Goal: Information Seeking & Learning: Check status

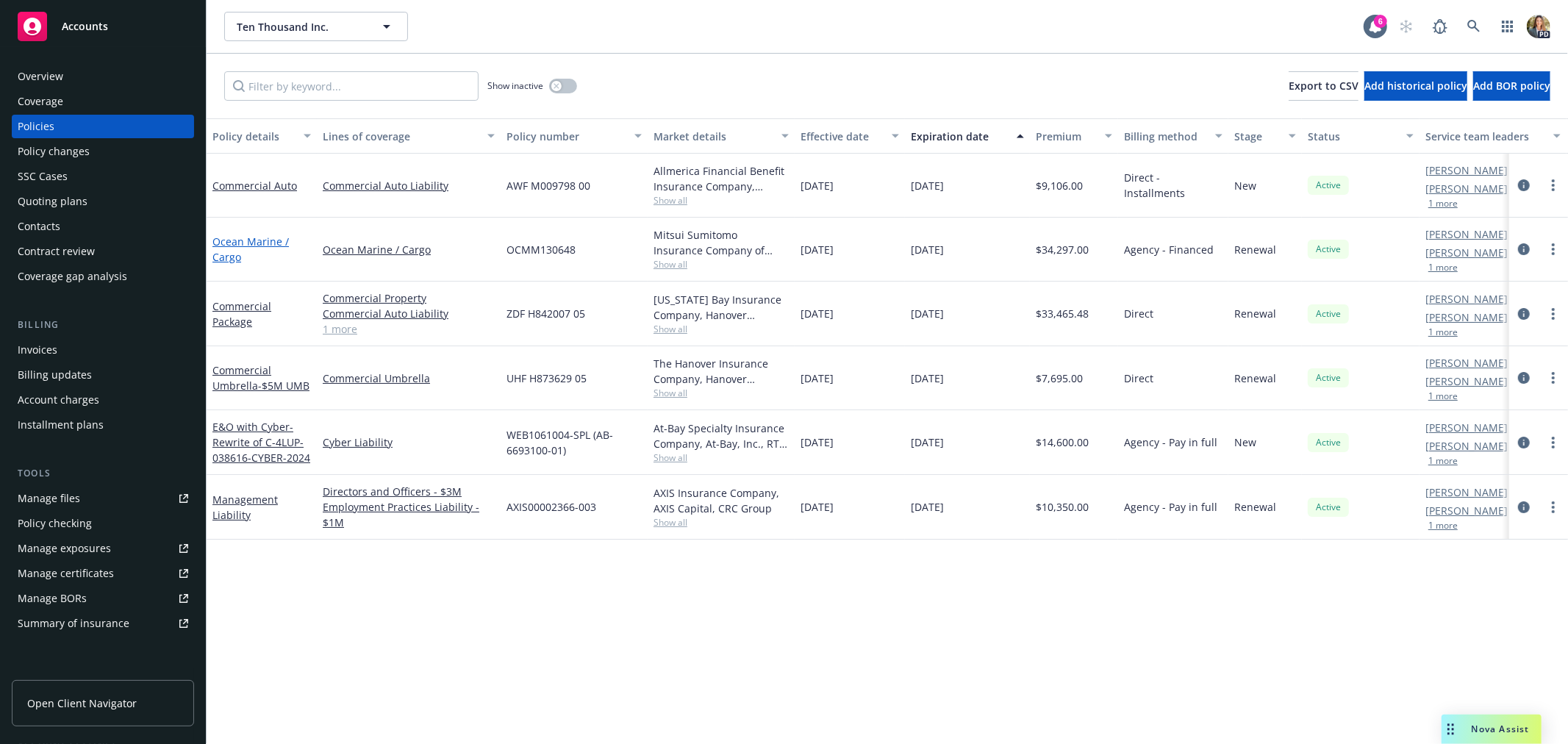
click at [266, 238] on link "Ocean Marine / Cargo" at bounding box center [250, 250] width 76 height 29
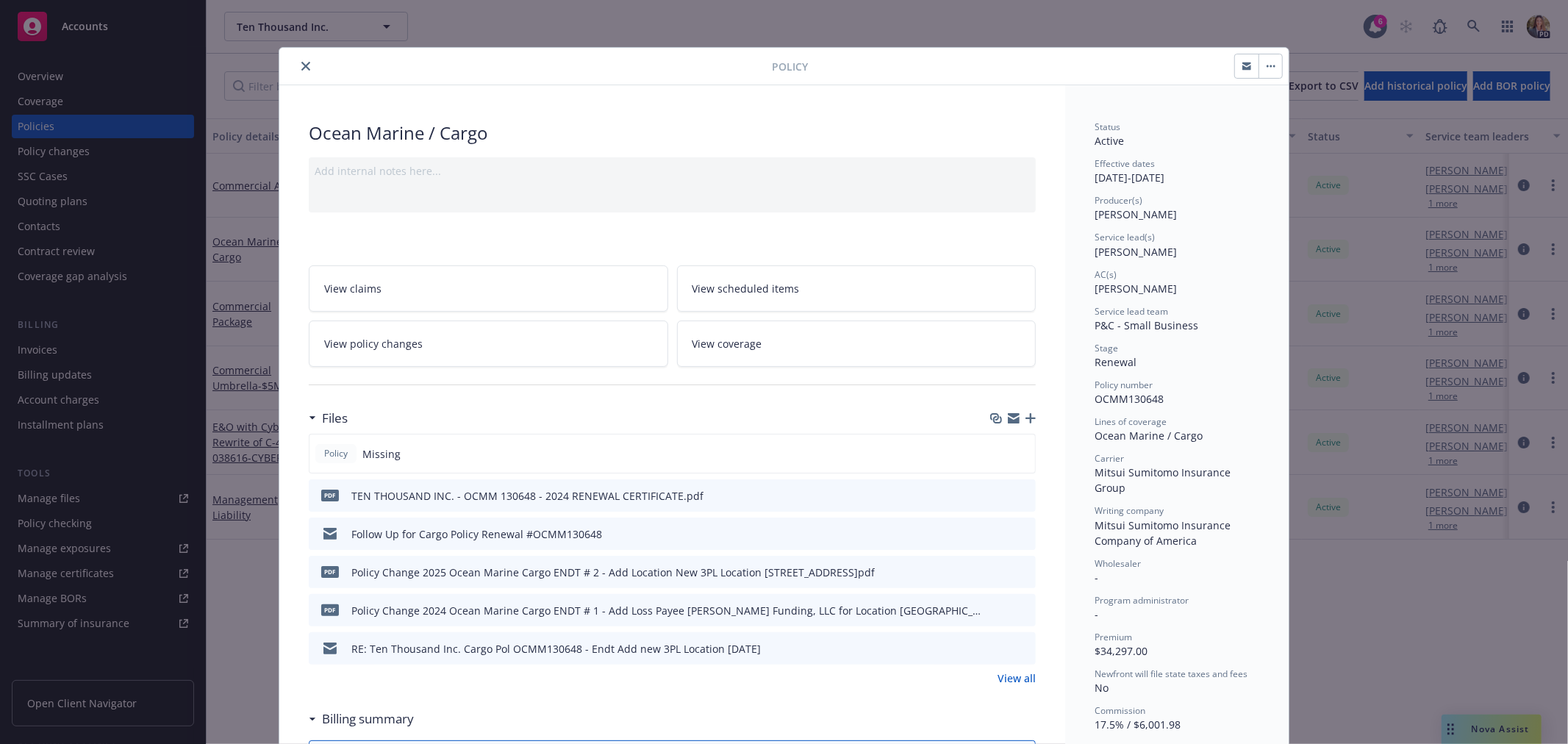
click at [303, 64] on icon "close" at bounding box center [306, 66] width 9 height 9
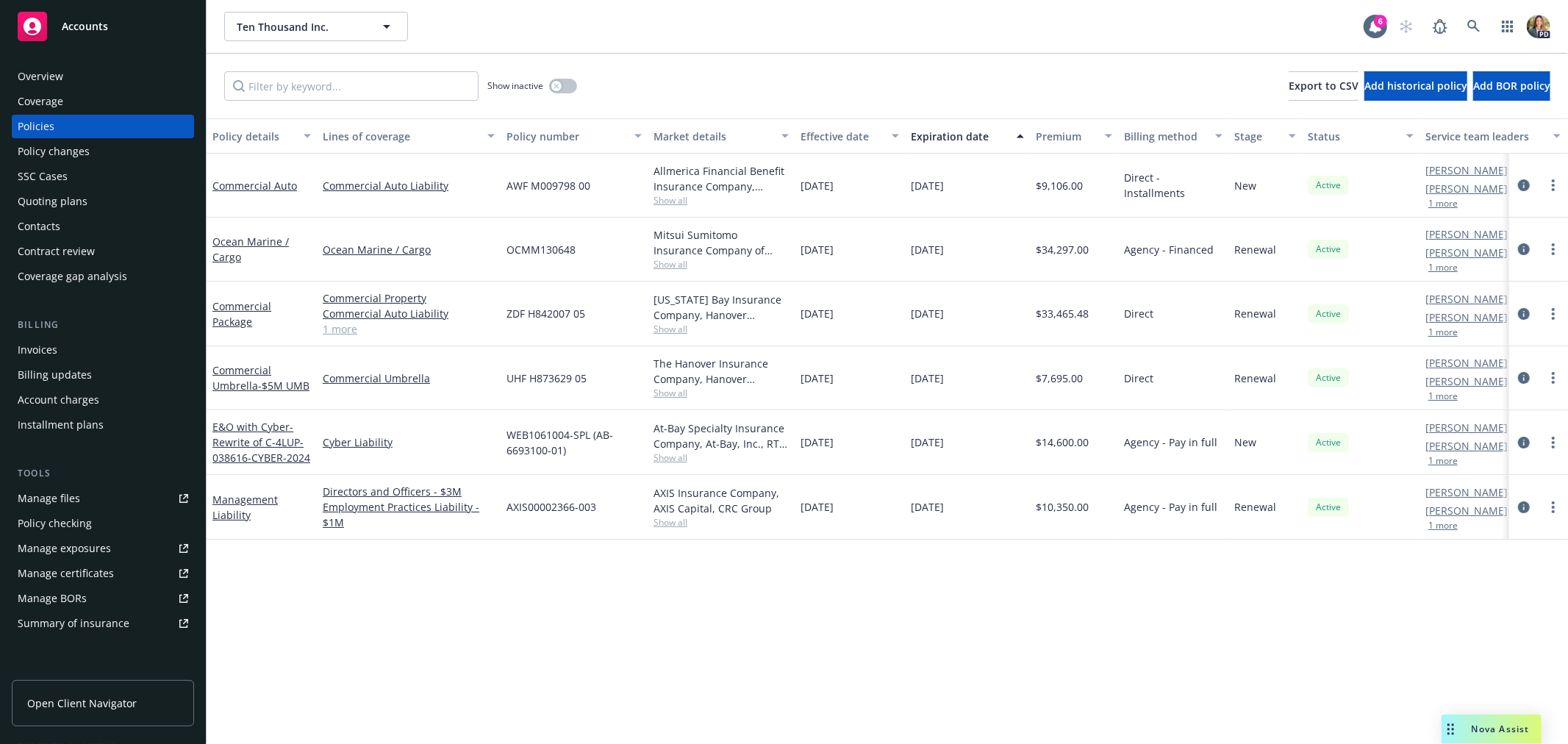
click at [104, 55] on div "Overview Coverage Policies Policy changes SSC Cases Quoting plans Contacts Cont…" at bounding box center [102, 396] width 206 height 698
click at [99, 32] on span "Accounts" at bounding box center [84, 26] width 46 height 12
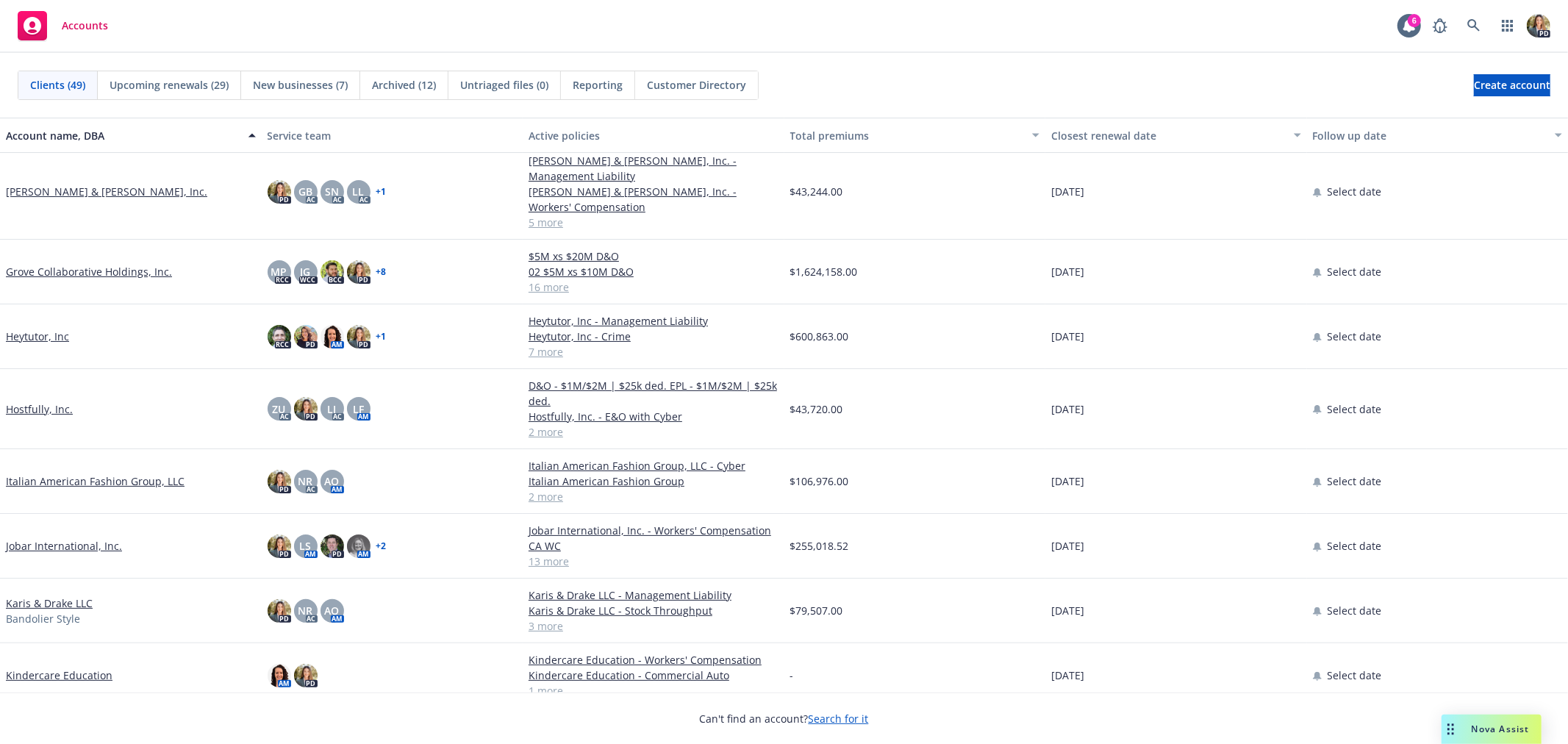
scroll to position [572, 0]
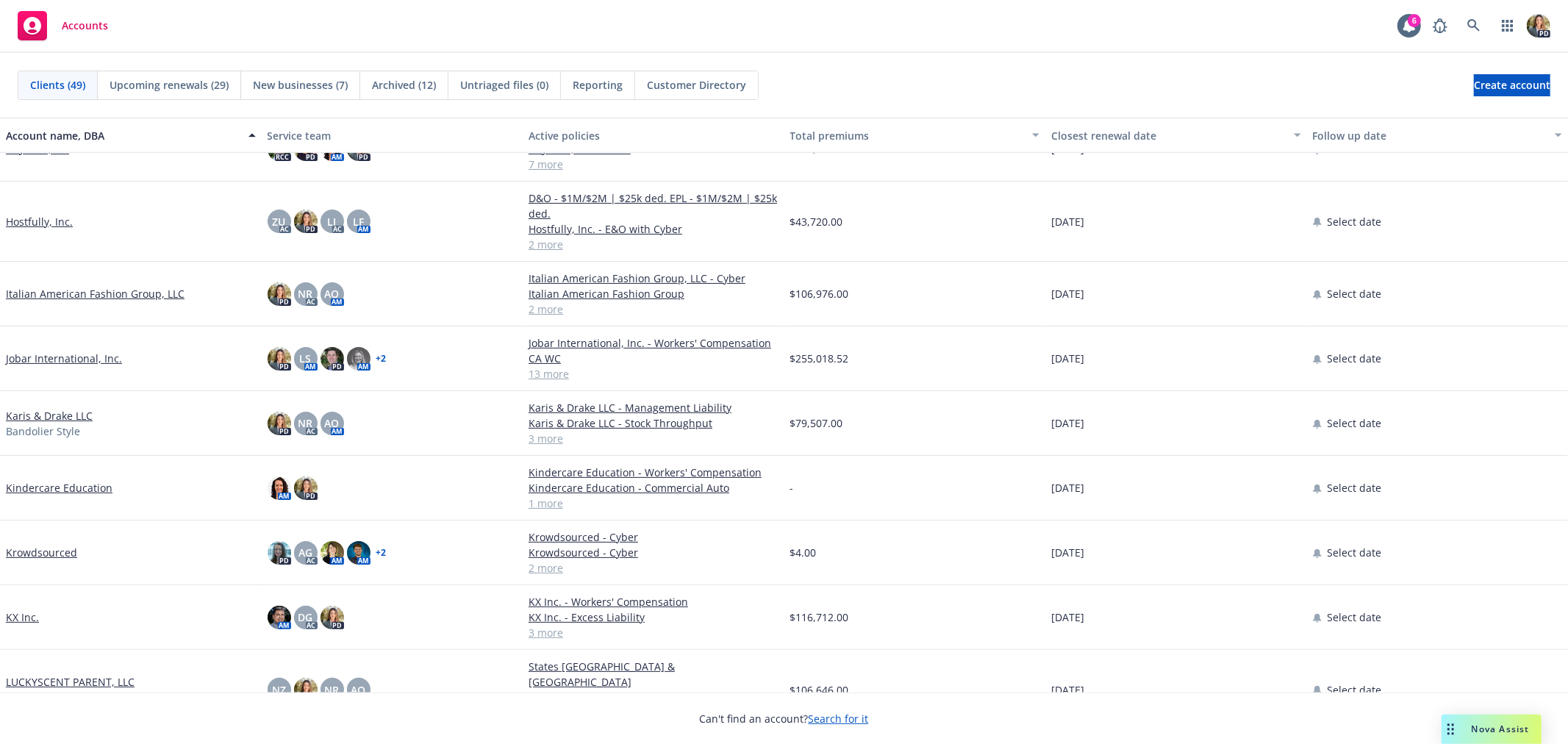
click at [50, 351] on link "Jobar International, Inc." at bounding box center [63, 358] width 116 height 15
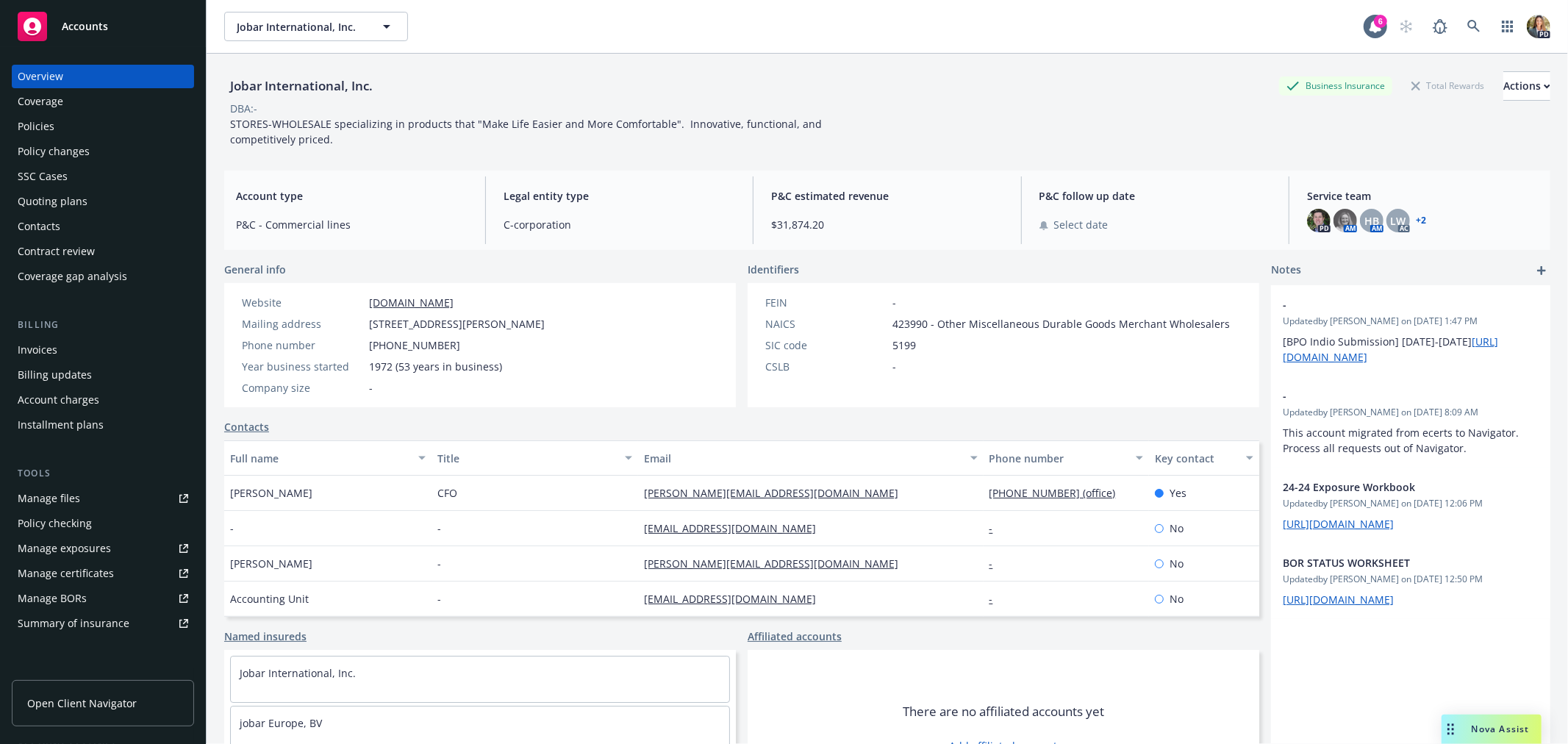
click at [62, 109] on div "Coverage" at bounding box center [40, 102] width 45 height 24
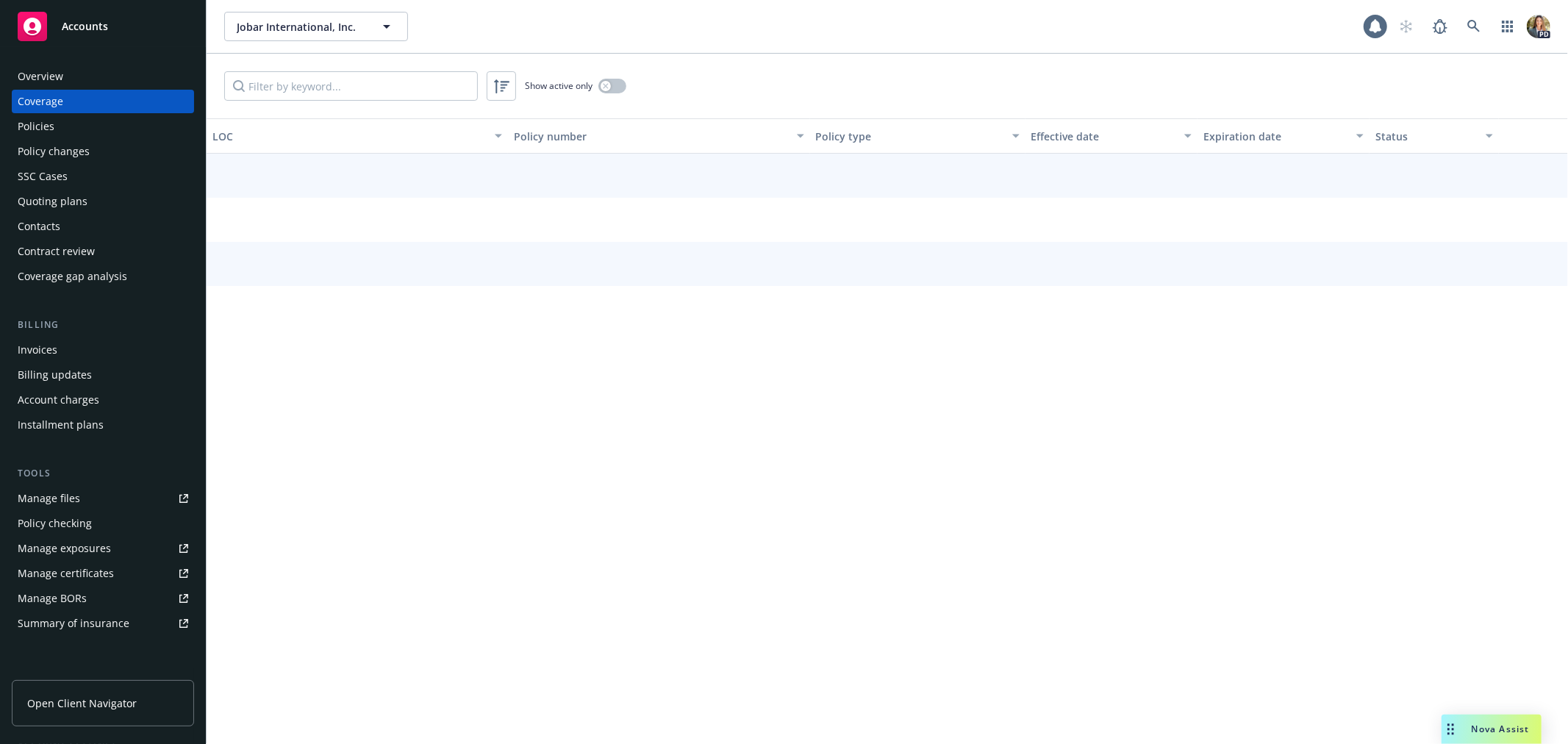
click at [62, 123] on div "Policies" at bounding box center [102, 126] width 170 height 24
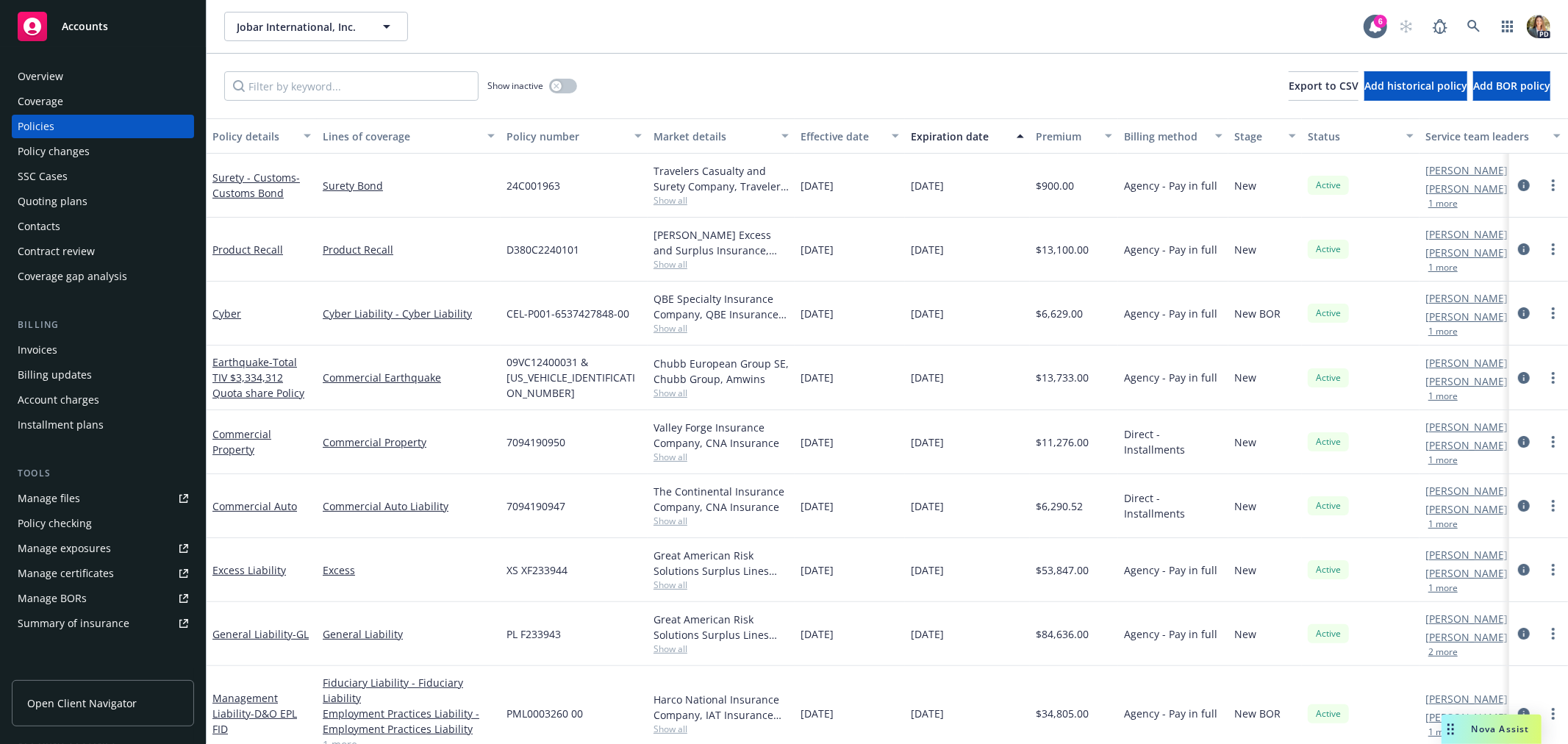
click at [107, 31] on span "Accounts" at bounding box center [84, 26] width 46 height 12
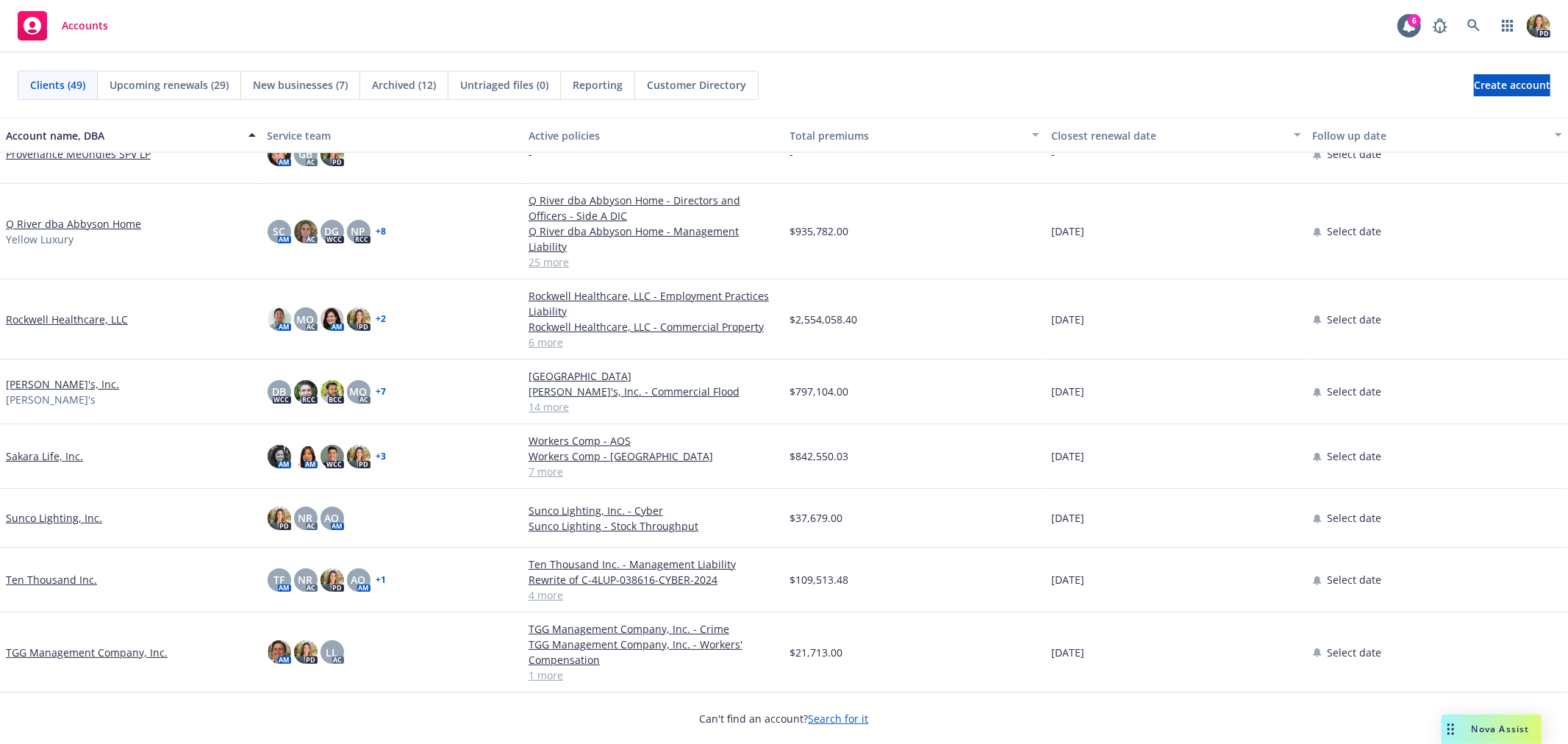
scroll to position [2042, 0]
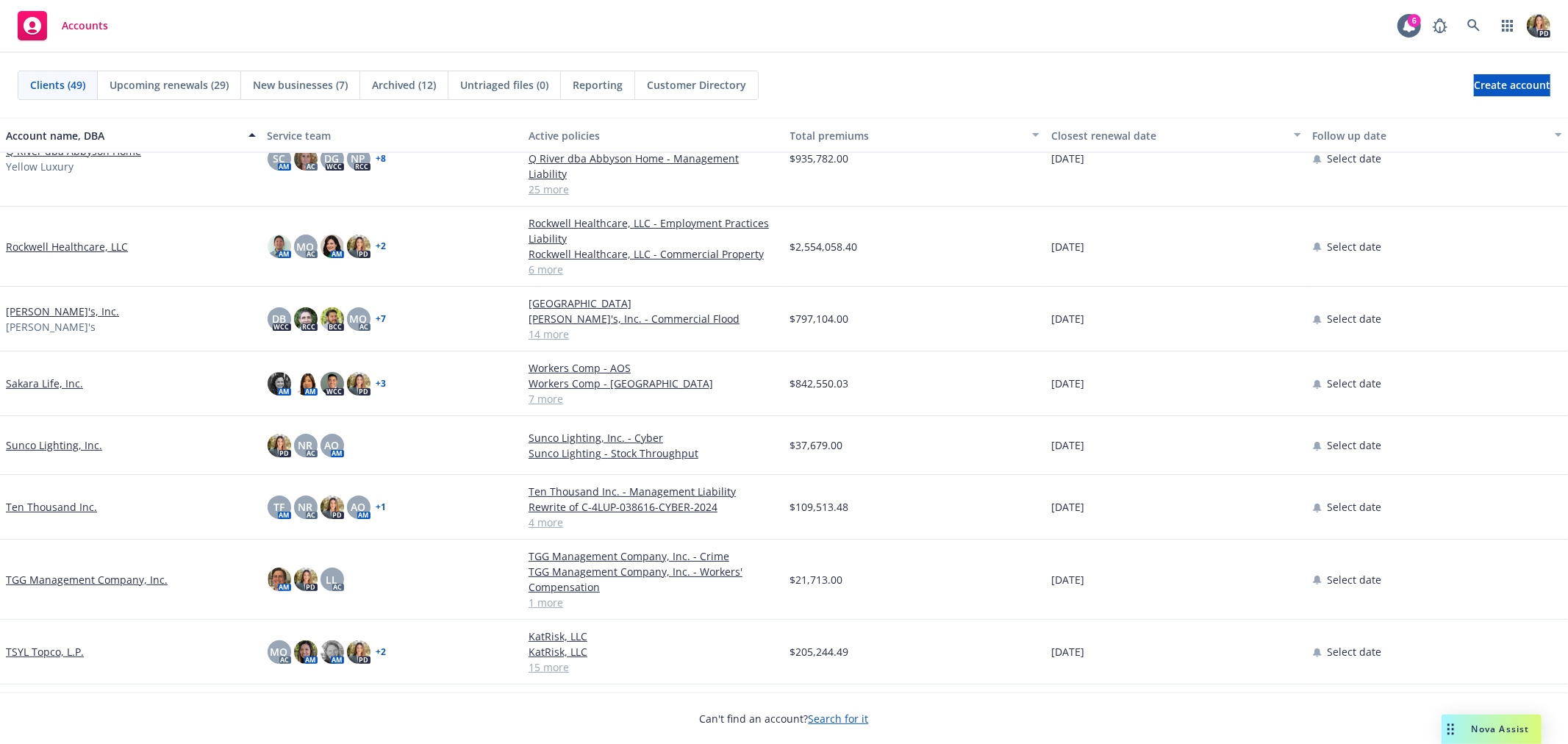
click at [60, 499] on link "Ten Thousand Inc." at bounding box center [51, 506] width 92 height 15
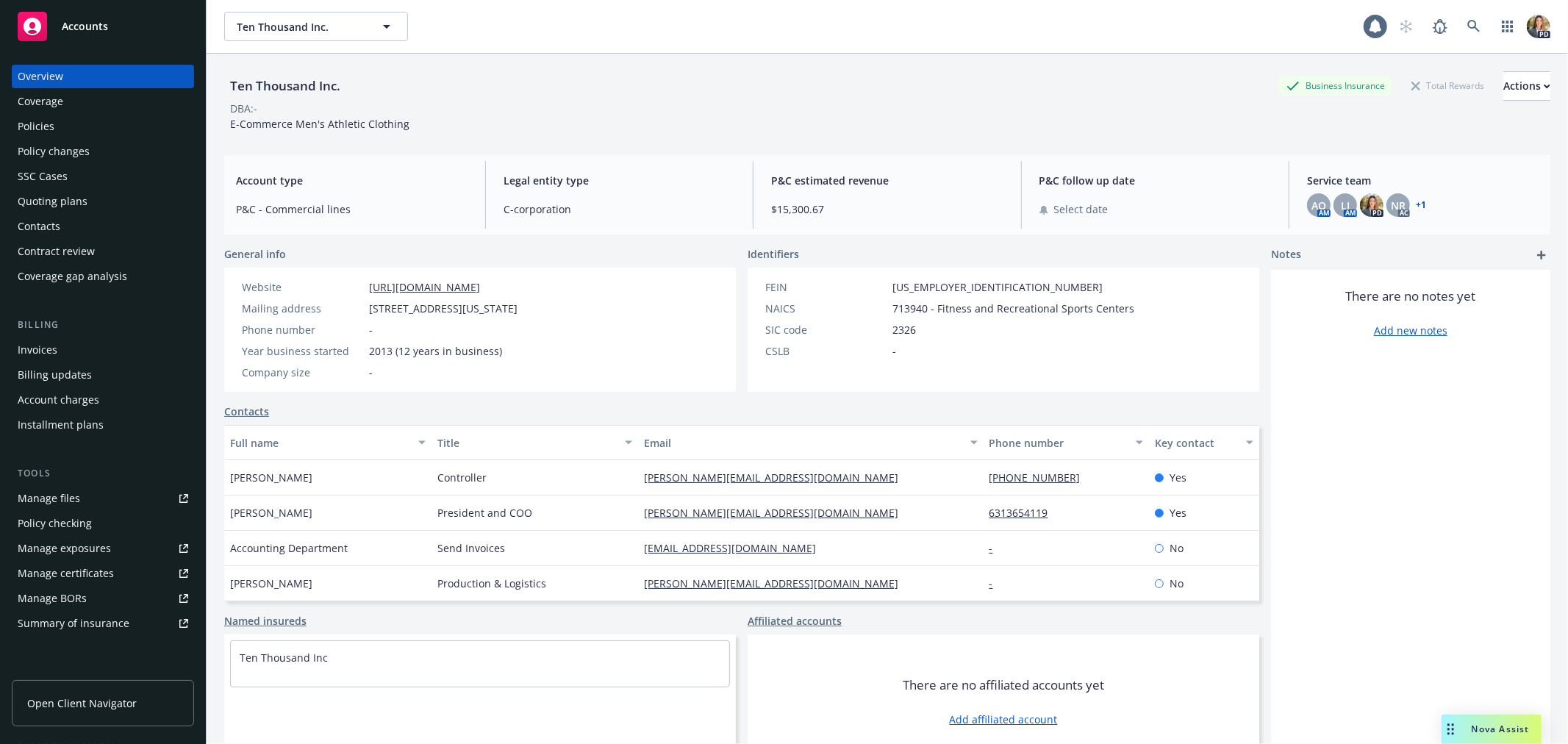
click at [50, 136] on div "Policies" at bounding box center [35, 126] width 37 height 24
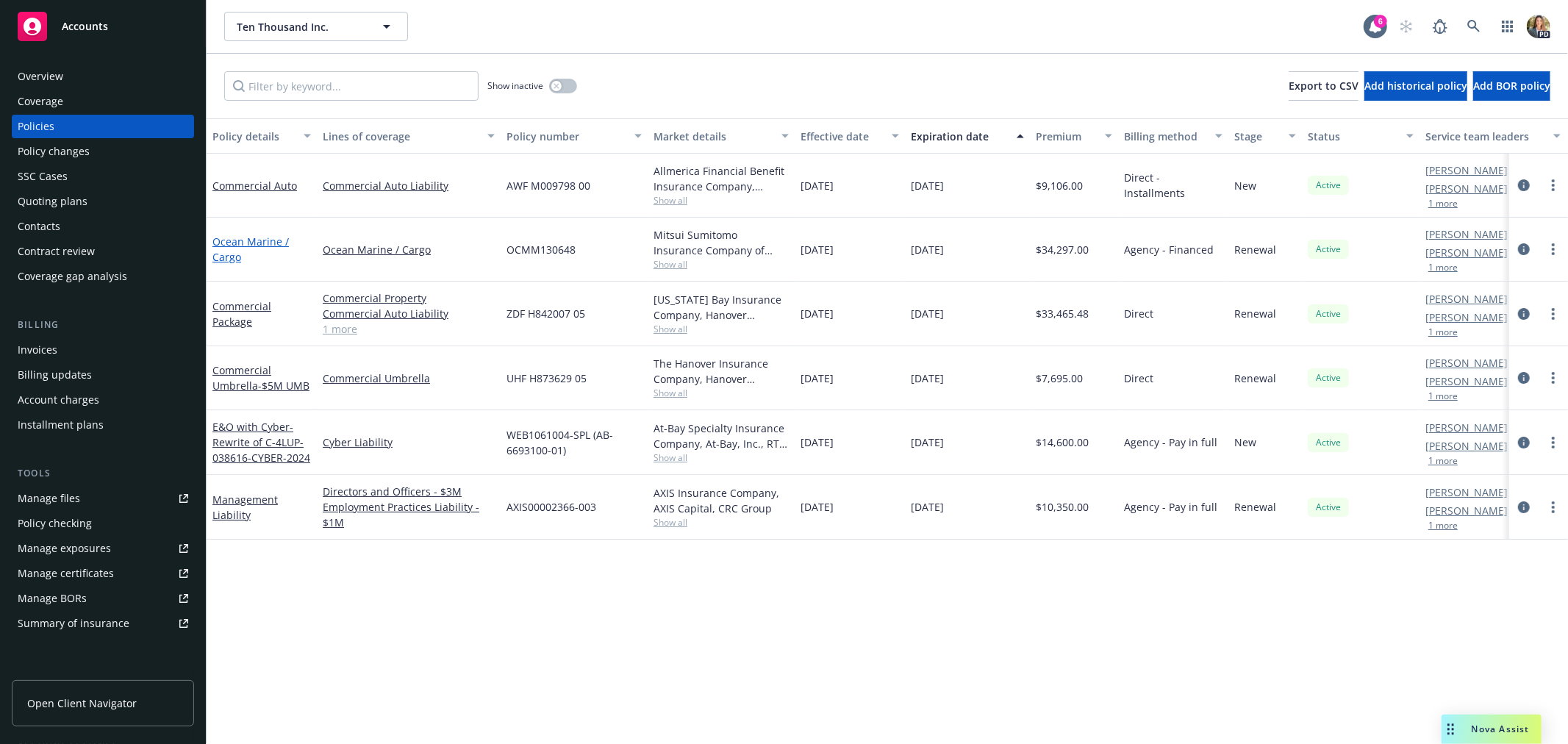
click at [248, 243] on link "Ocean Marine / Cargo" at bounding box center [250, 250] width 76 height 29
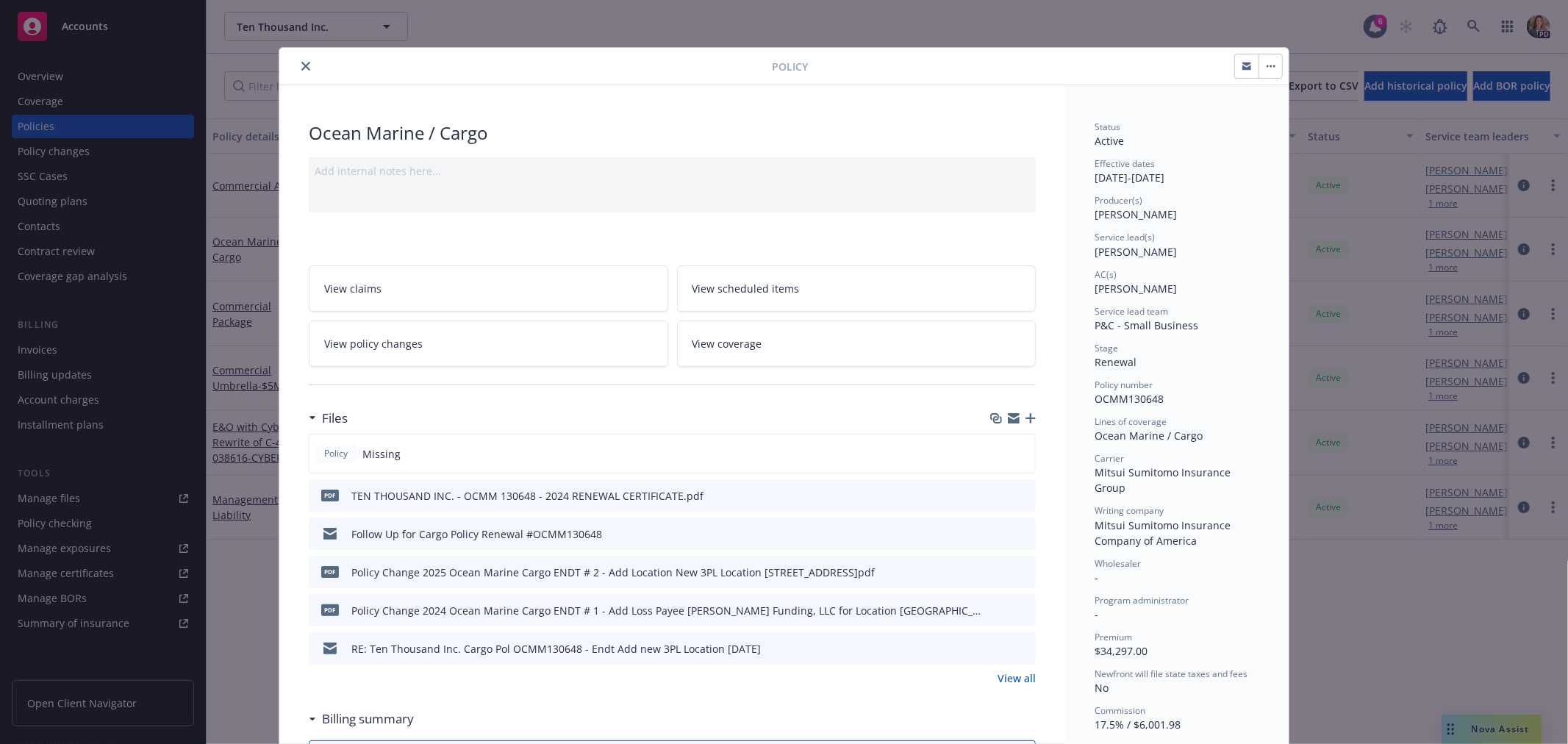
click at [303, 67] on icon "close" at bounding box center [306, 66] width 9 height 9
